Goal: Find specific page/section: Find specific page/section

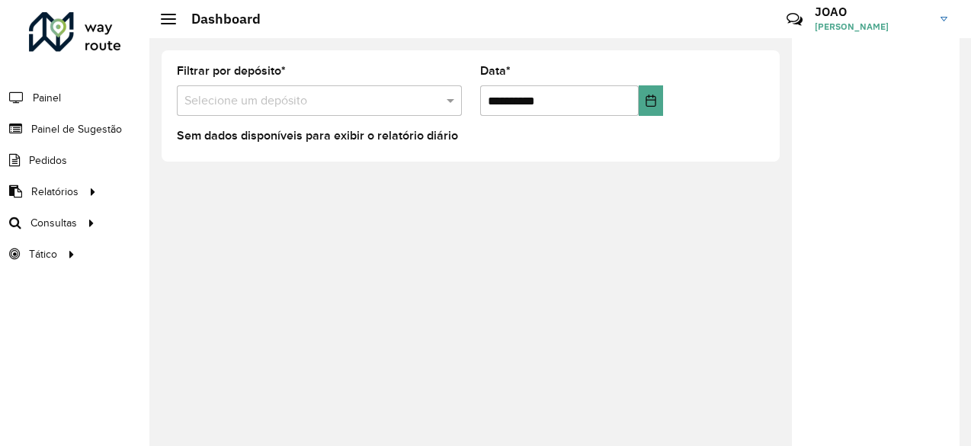
click at [944, 11] on link "[PERSON_NAME]" at bounding box center [887, 19] width 144 height 40
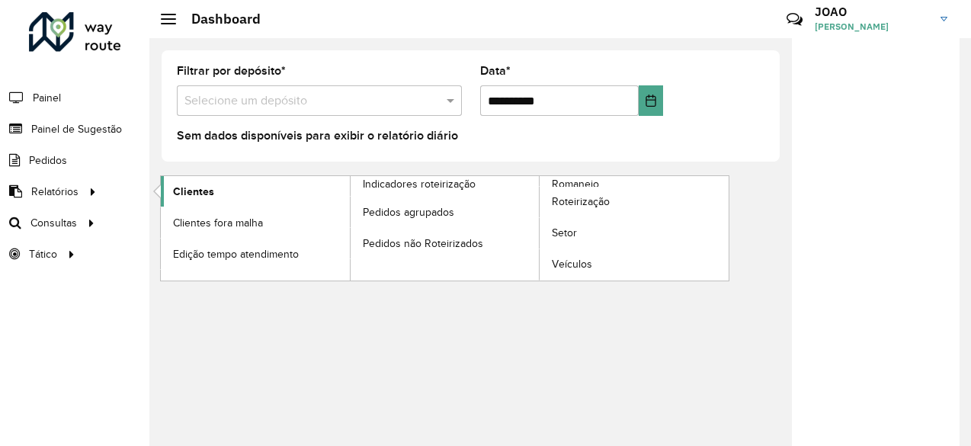
click at [180, 191] on span "Clientes" at bounding box center [193, 192] width 41 height 16
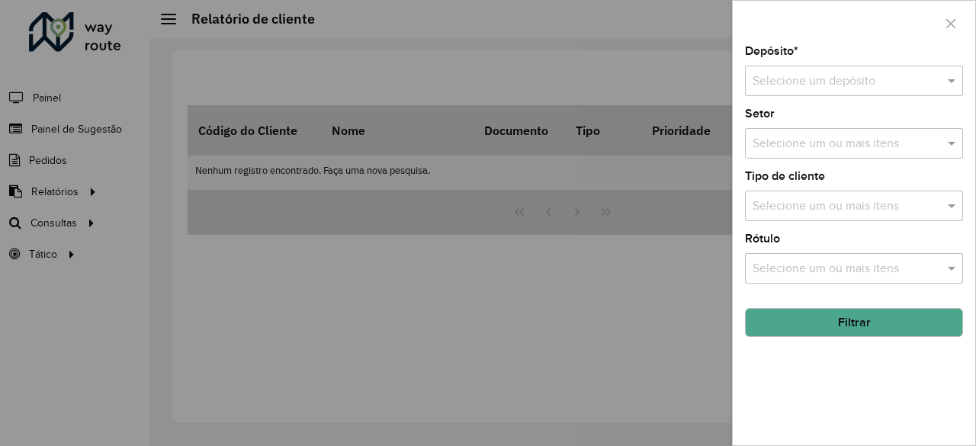
click at [815, 82] on input "text" at bounding box center [838, 81] width 172 height 18
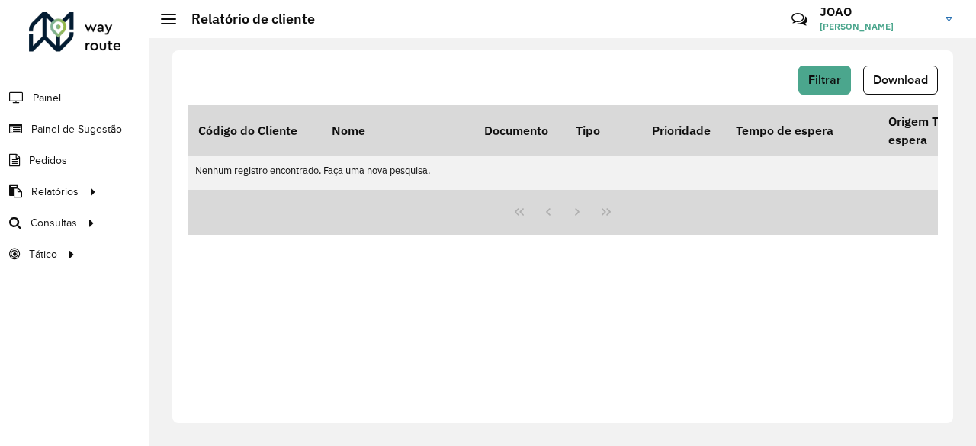
click at [48, 31] on div at bounding box center [75, 32] width 92 height 40
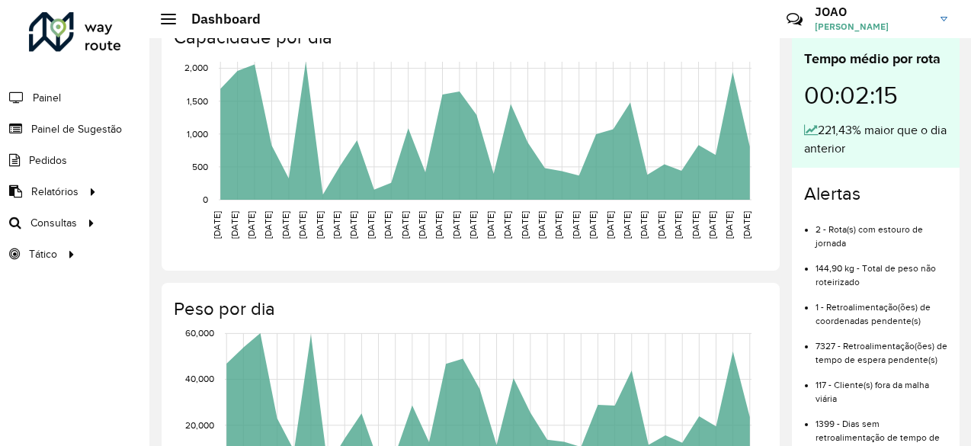
scroll to position [381, 0]
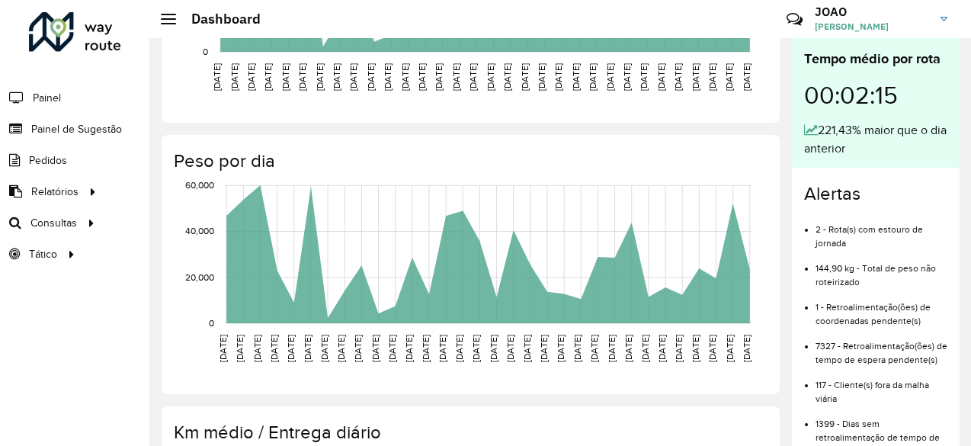
click at [823, 231] on li "2 - Rota(s) com estouro de jornada" at bounding box center [881, 230] width 132 height 39
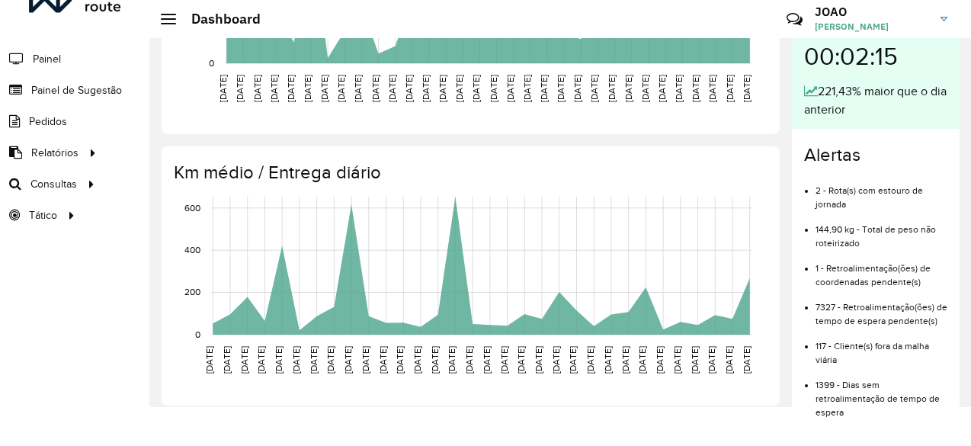
scroll to position [612, 0]
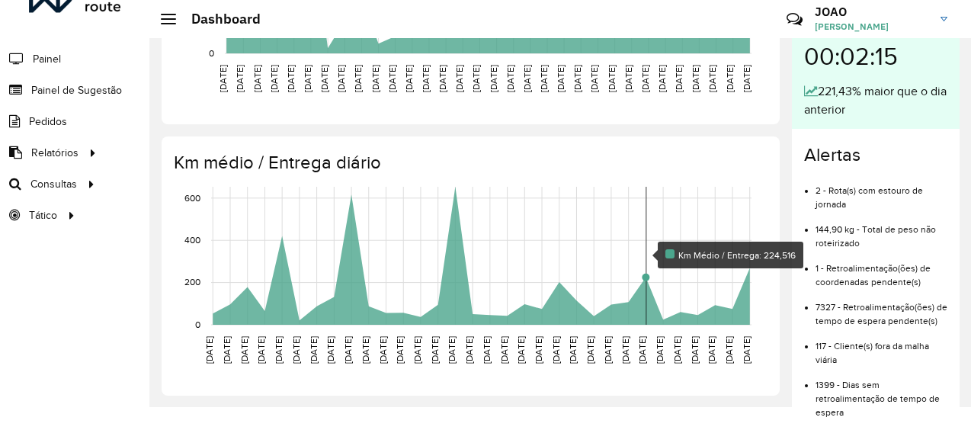
click at [649, 289] on rect at bounding box center [481, 256] width 540 height 138
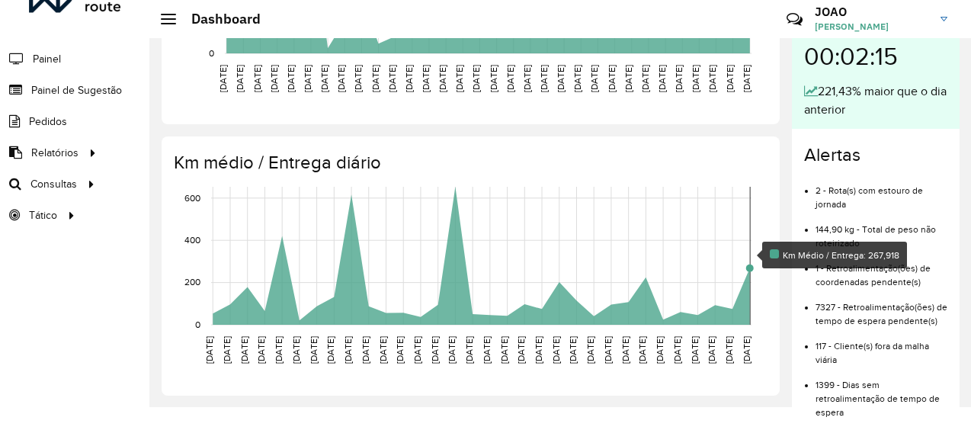
click at [748, 274] on rect at bounding box center [481, 256] width 540 height 138
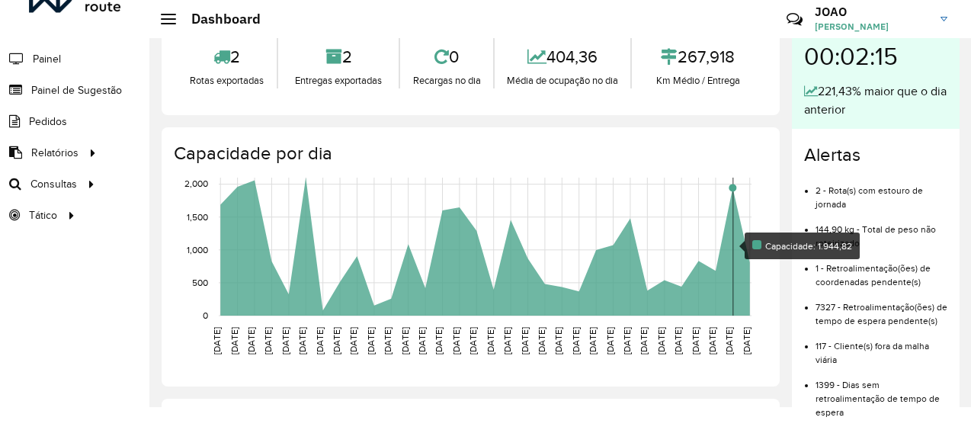
scroll to position [0, 0]
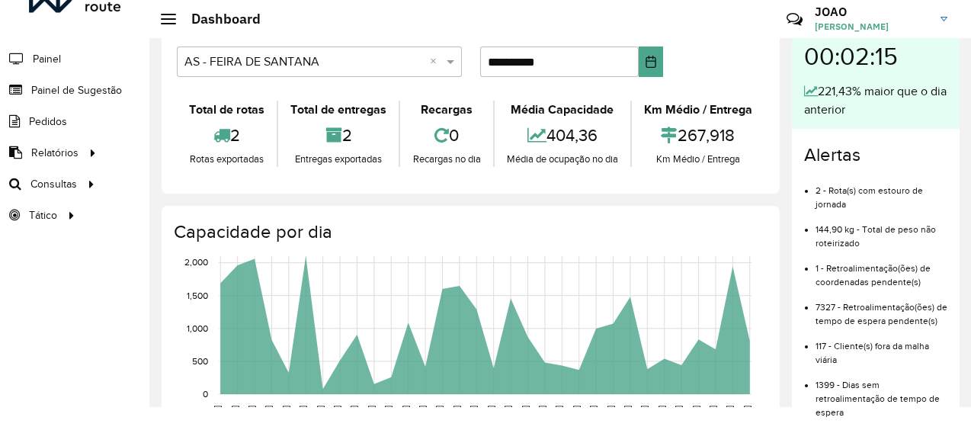
click at [639, 167] on div "Total de rotas 2 Rotas exportadas Total de entregas 2 Entregas exportadas Recar…" at bounding box center [471, 133] width 588 height 89
